Goal: Entertainment & Leisure: Consume media (video, audio)

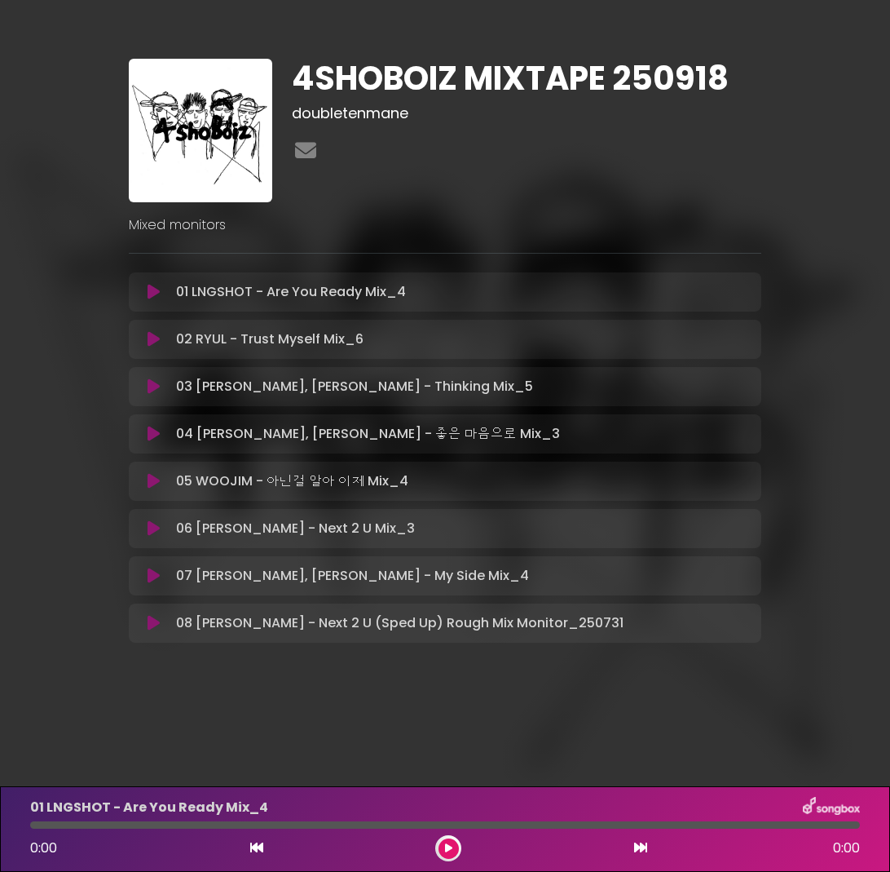
click at [152, 578] on icon at bounding box center [154, 576] width 12 height 16
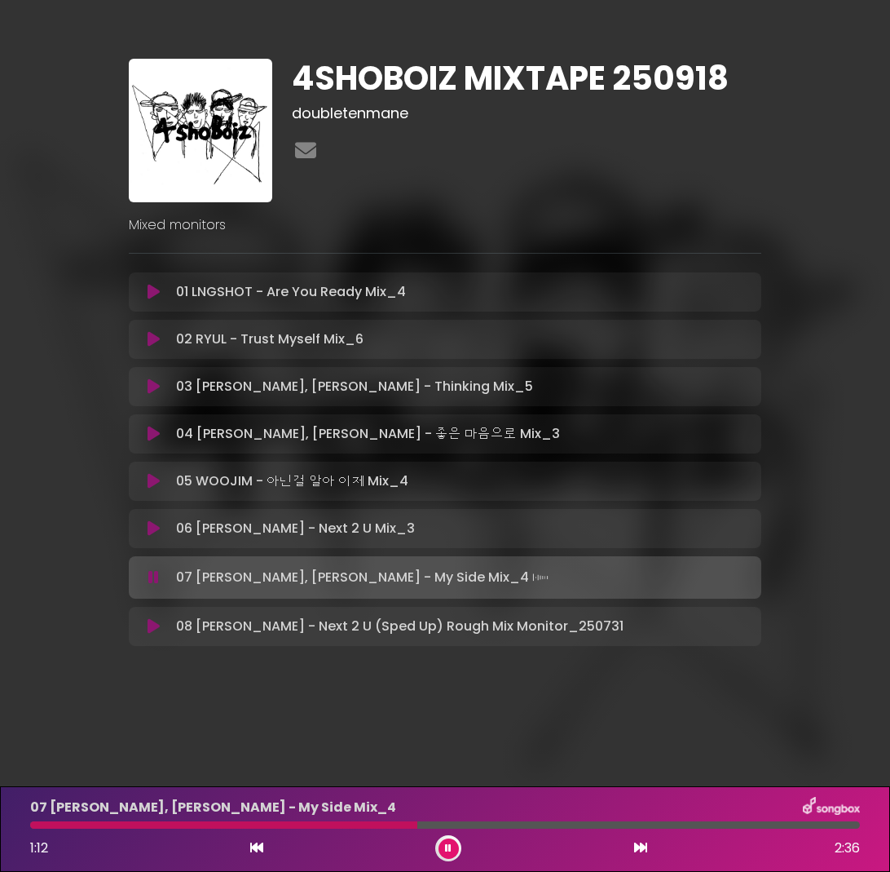
click at [441, 843] on button at bounding box center [449, 848] width 20 height 20
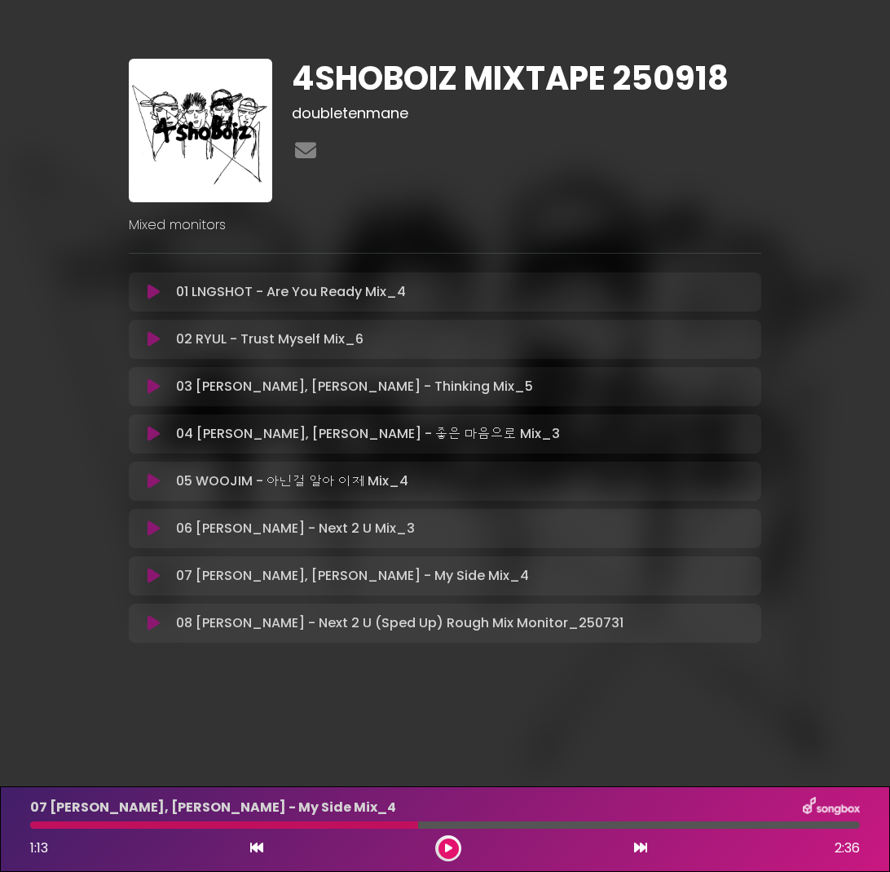
click at [148, 487] on icon at bounding box center [154, 481] width 12 height 16
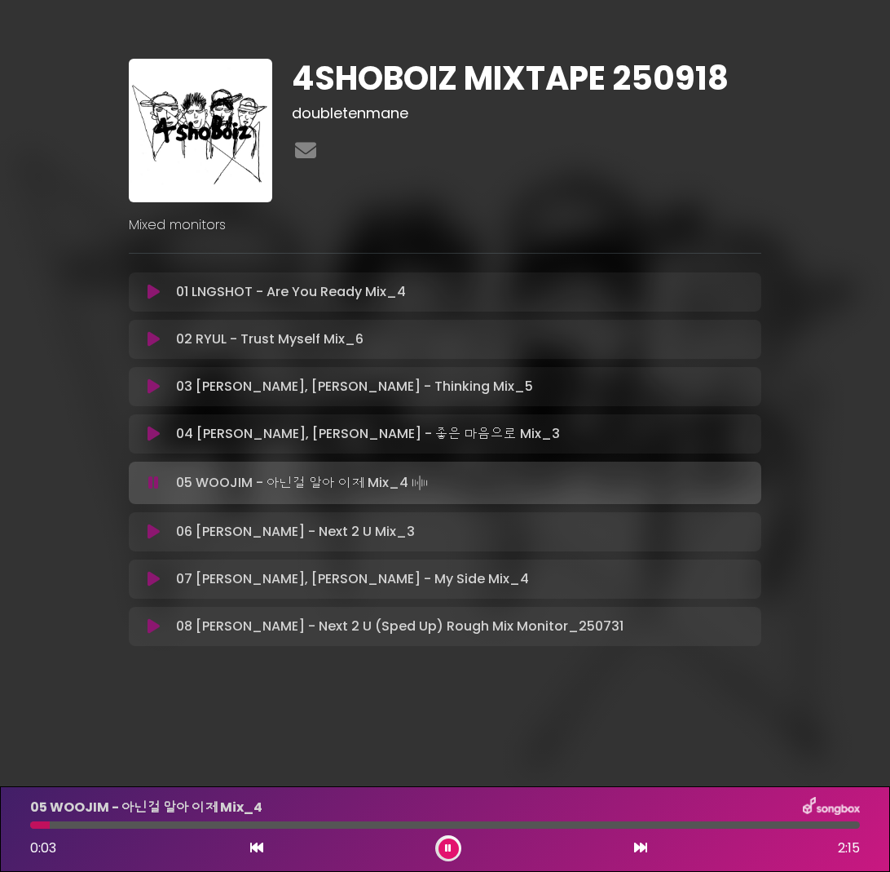
drag, startPoint x: 454, startPoint y: 848, endPoint x: 454, endPoint y: 838, distance: 9.8
click at [453, 848] on button at bounding box center [449, 848] width 20 height 20
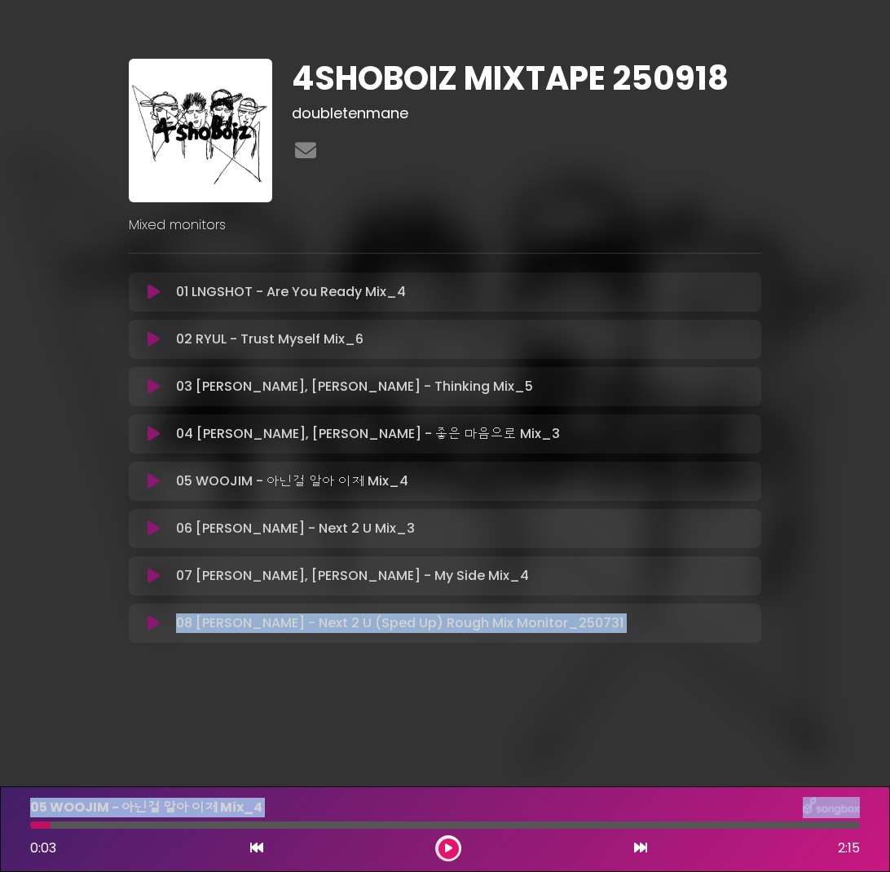
drag, startPoint x: 43, startPoint y: 824, endPoint x: -29, endPoint y: 837, distance: 72.8
click at [0, 837] on html "× 4SHOBOIZ MIXTAPE 250918 doubletenmane" at bounding box center [445, 436] width 890 height 872
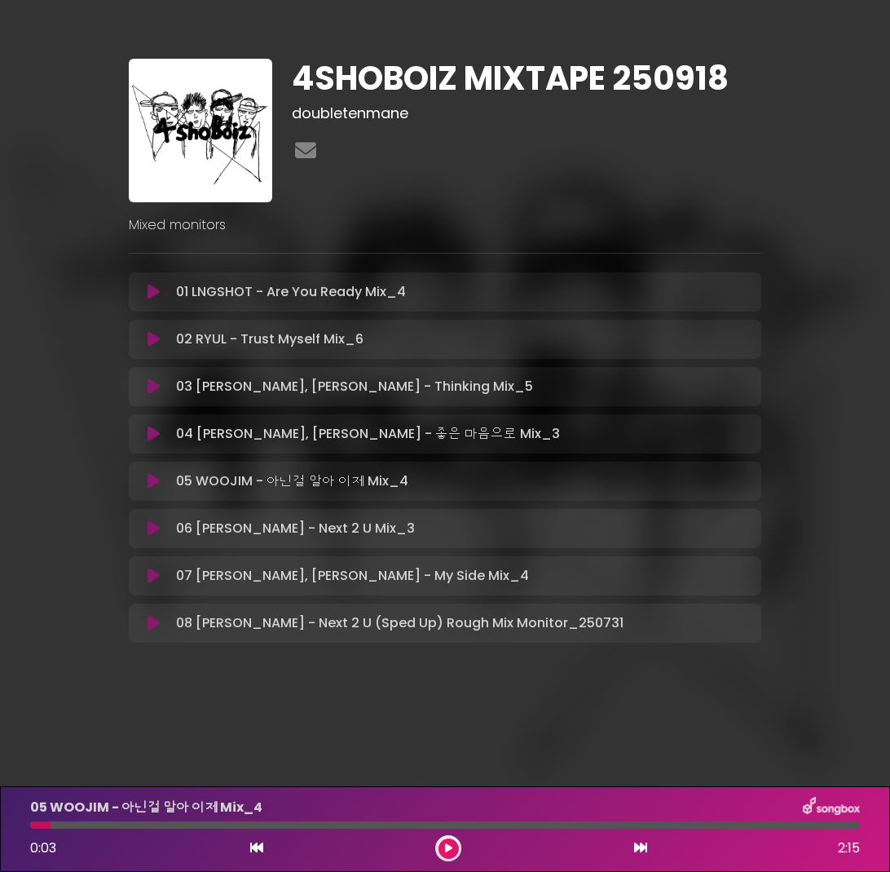
click at [59, 828] on div at bounding box center [445, 824] width 830 height 7
click at [148, 528] on icon at bounding box center [154, 528] width 12 height 16
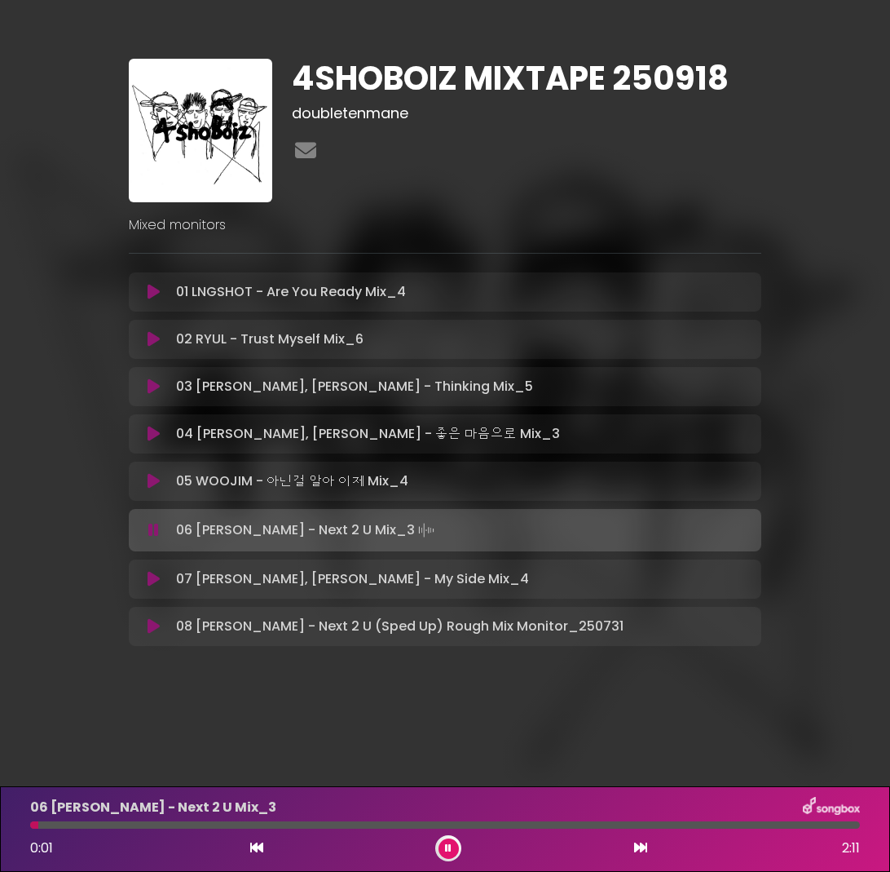
click at [153, 484] on icon at bounding box center [154, 481] width 12 height 16
